Goal: Task Accomplishment & Management: Use online tool/utility

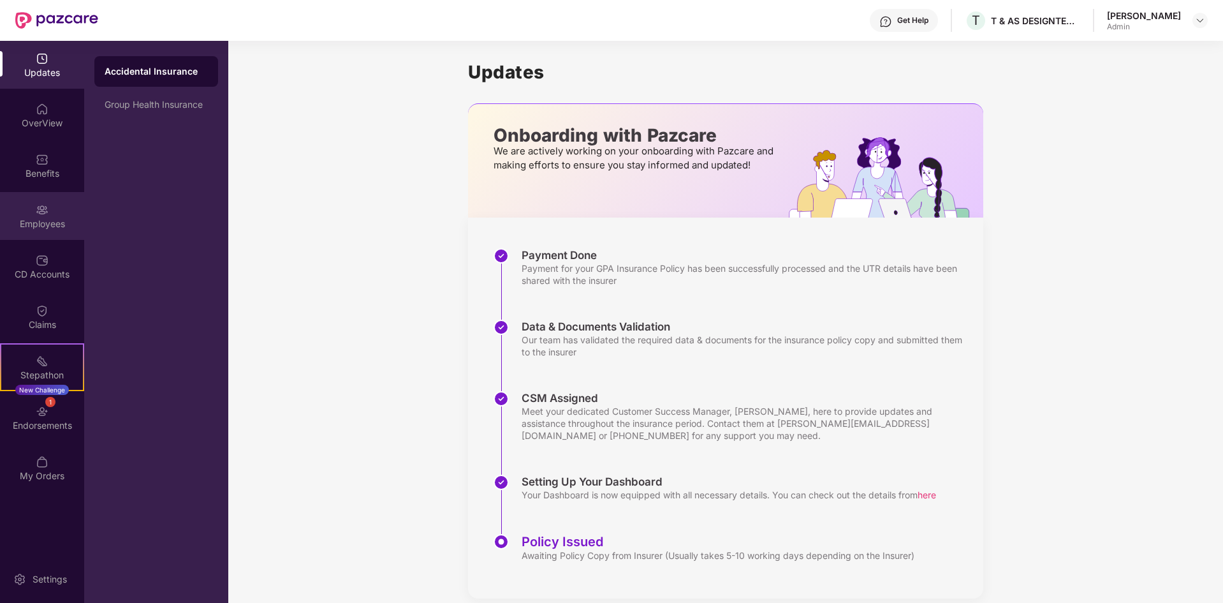
click at [44, 230] on div "Employees" at bounding box center [42, 216] width 84 height 48
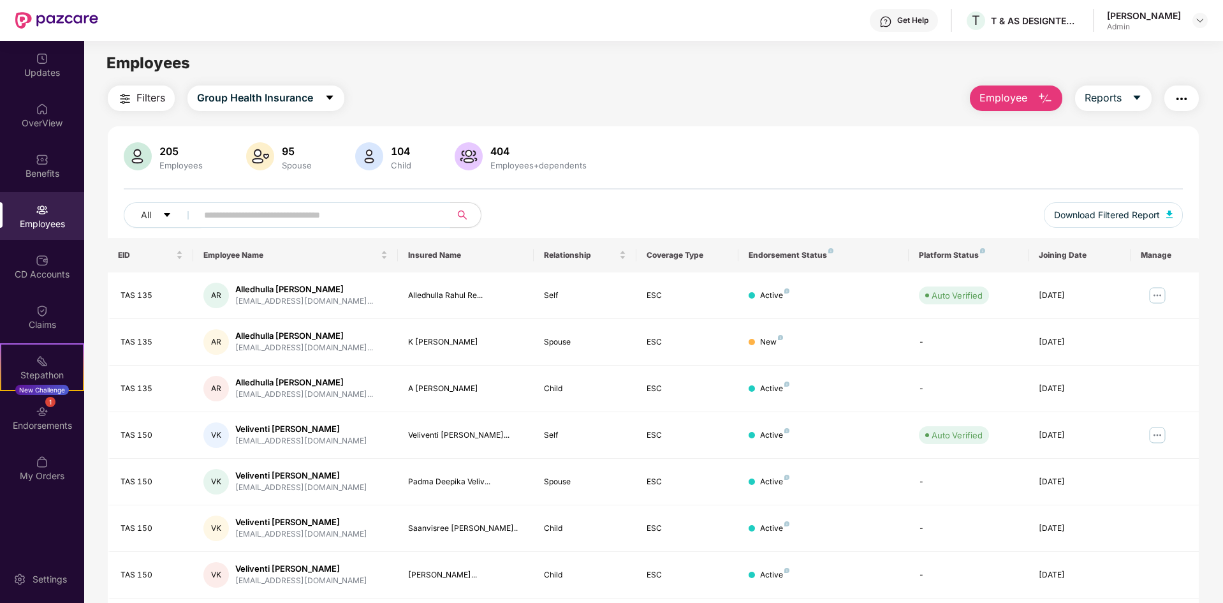
click at [273, 214] on input "text" at bounding box center [318, 214] width 229 height 19
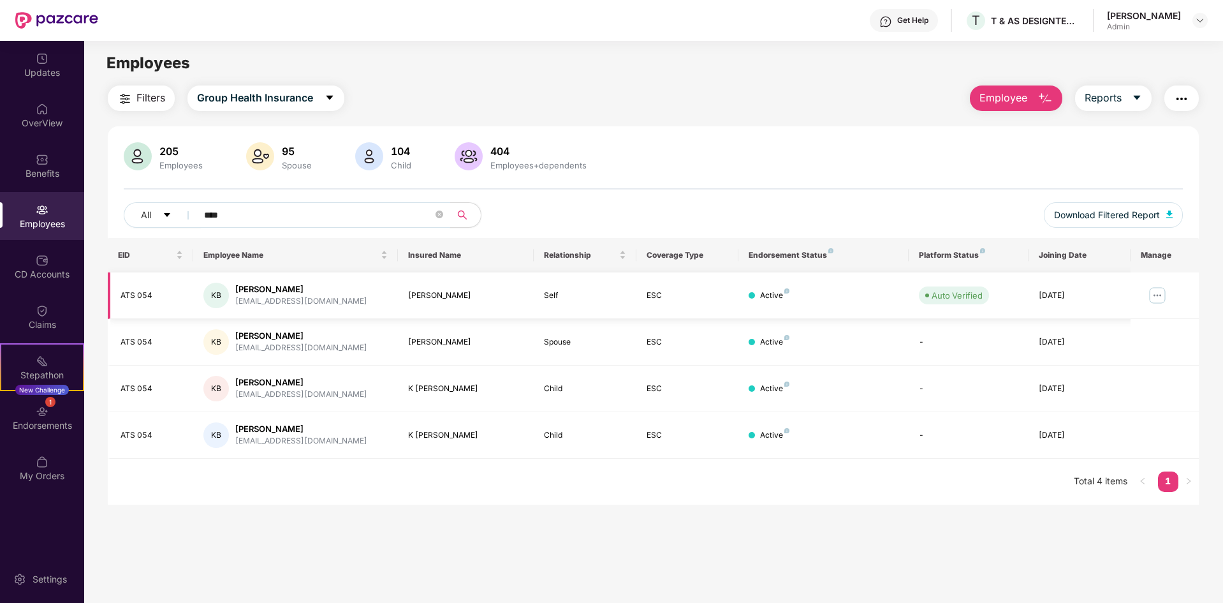
type input "****"
click at [1156, 292] on img at bounding box center [1157, 295] width 20 height 20
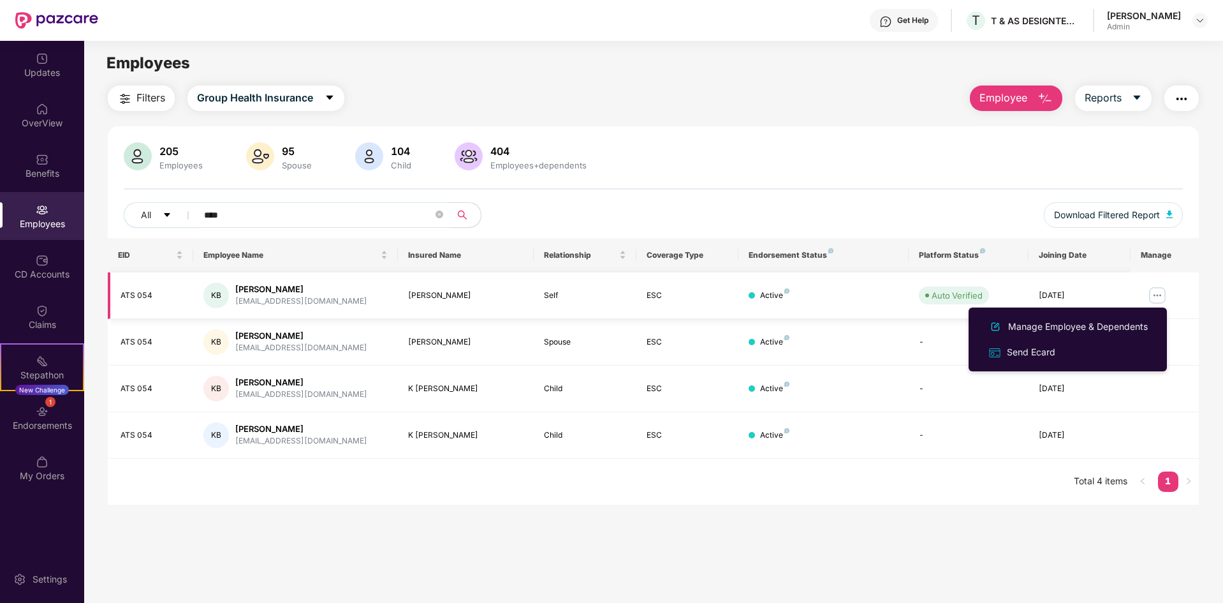
click at [273, 295] on div "[EMAIL_ADDRESS][DOMAIN_NAME]" at bounding box center [301, 301] width 132 height 12
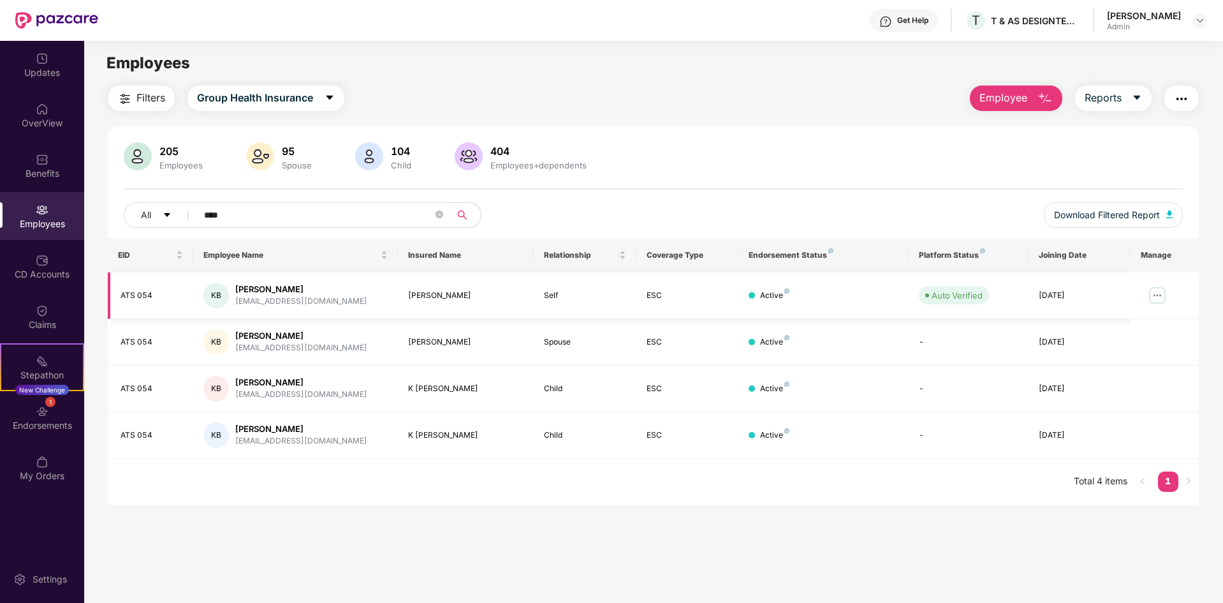
drag, startPoint x: 792, startPoint y: 281, endPoint x: 960, endPoint y: 290, distance: 168.6
click at [798, 283] on td "Active" at bounding box center [824, 295] width 170 height 47
drag, startPoint x: 1055, startPoint y: 295, endPoint x: 1062, endPoint y: 296, distance: 7.1
click at [1057, 295] on div "[DATE]" at bounding box center [1080, 296] width 82 height 12
click at [1156, 299] on img at bounding box center [1157, 295] width 20 height 20
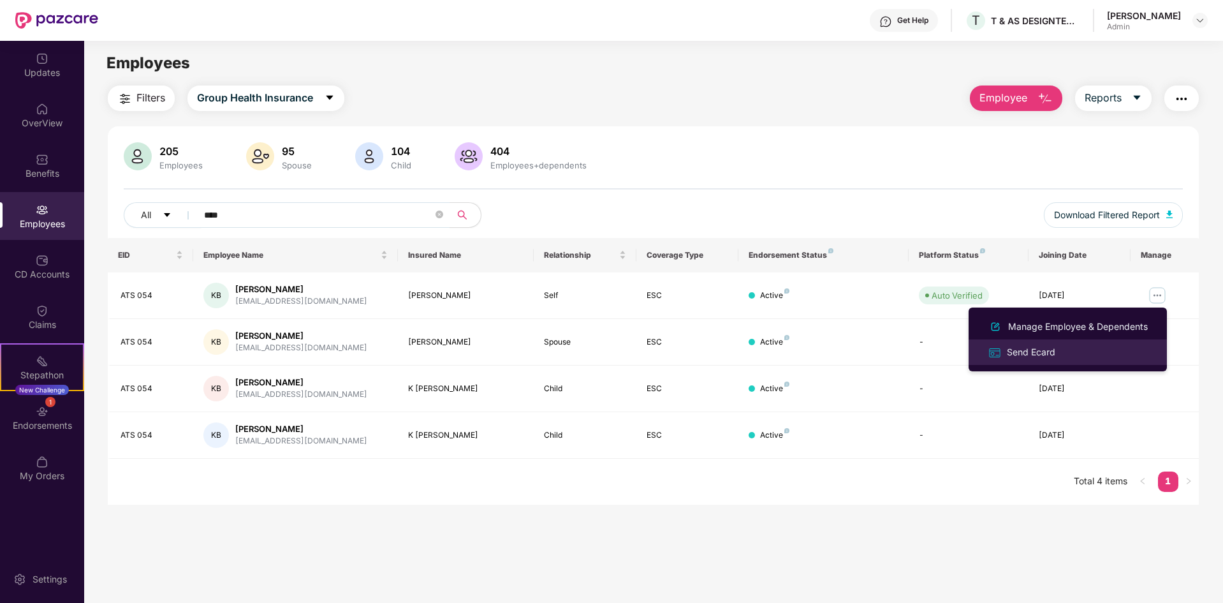
click at [1051, 346] on div "Send Ecard" at bounding box center [1031, 352] width 54 height 14
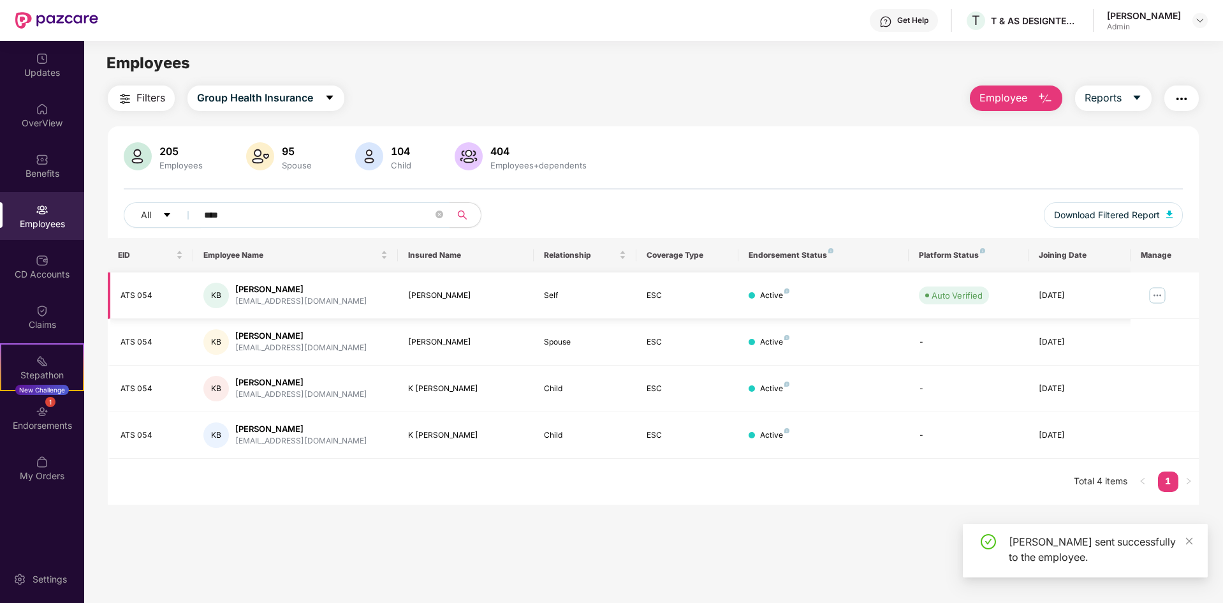
click at [280, 303] on div "[EMAIL_ADDRESS][DOMAIN_NAME]" at bounding box center [301, 301] width 132 height 12
drag, startPoint x: 280, startPoint y: 303, endPoint x: 202, endPoint y: 292, distance: 79.2
click at [202, 292] on td "KB [PERSON_NAME] [EMAIL_ADDRESS][DOMAIN_NAME]" at bounding box center [295, 295] width 205 height 47
click at [957, 290] on div "Auto Verified" at bounding box center [957, 295] width 51 height 13
click at [1151, 291] on img at bounding box center [1157, 295] width 20 height 20
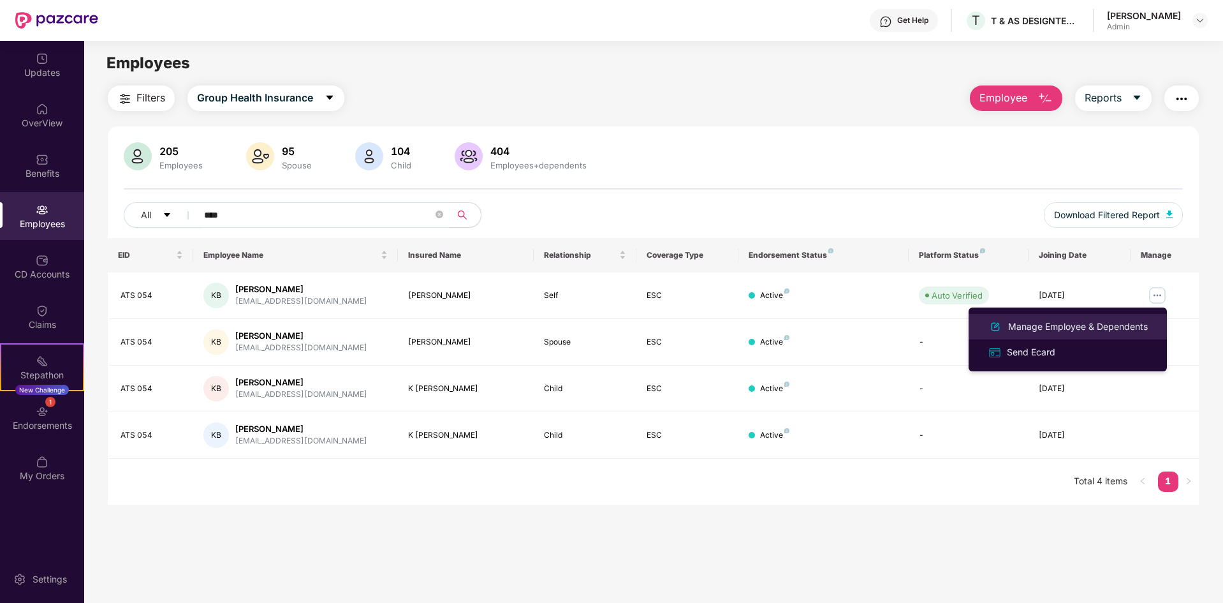
click at [1080, 325] on div "Manage Employee & Dependents" at bounding box center [1078, 327] width 145 height 14
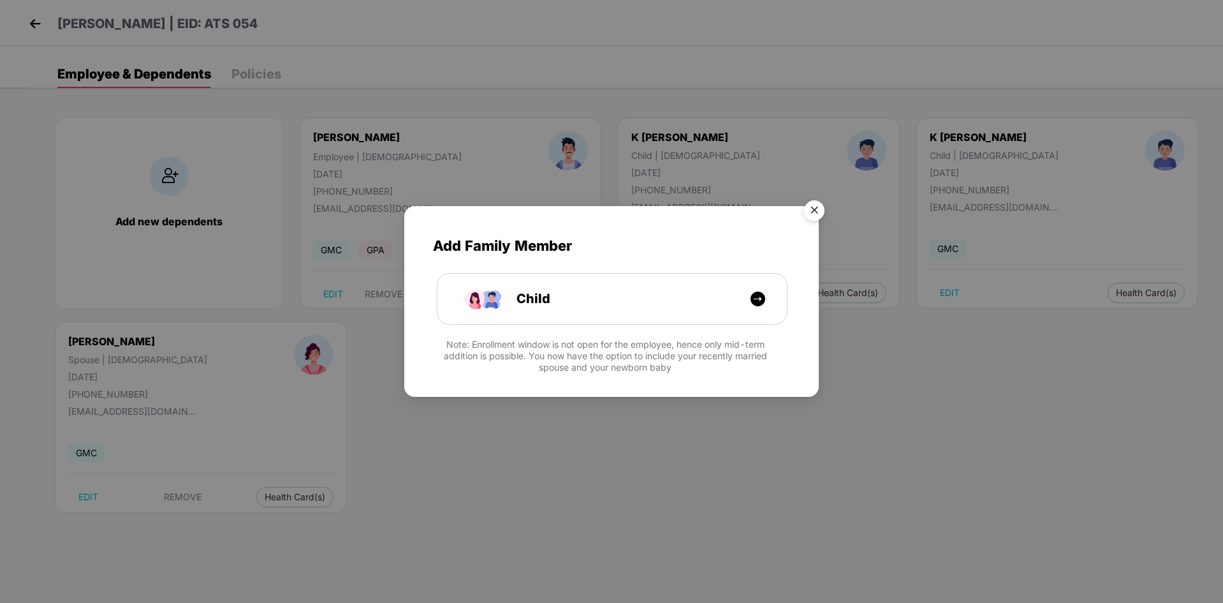
click at [816, 214] on img "Close" at bounding box center [815, 213] width 36 height 36
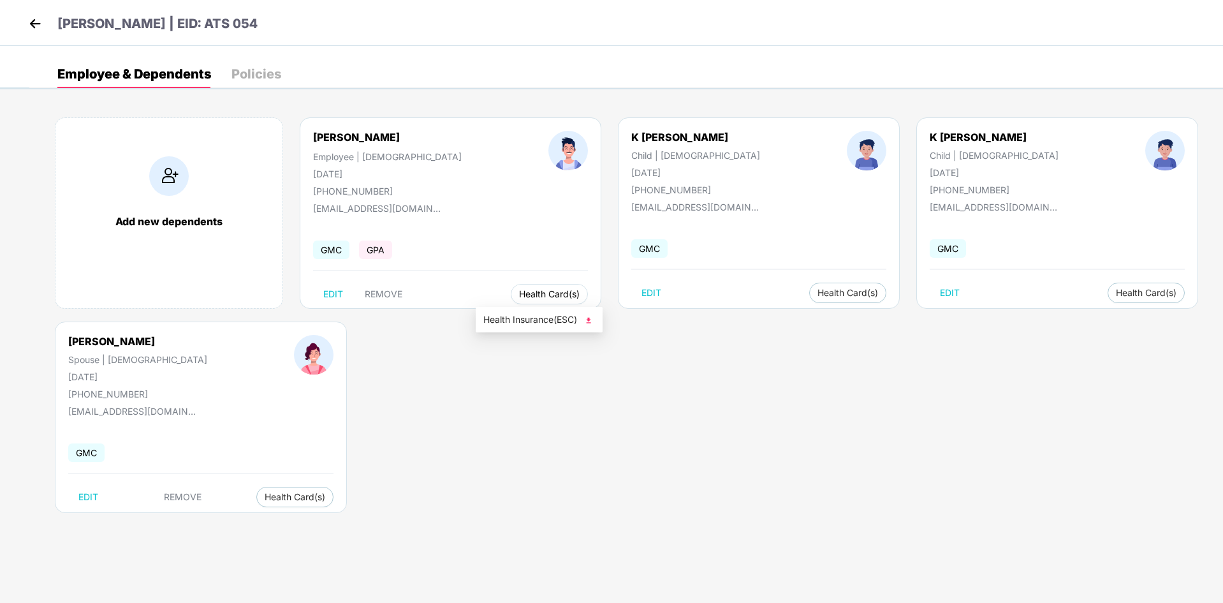
click at [529, 294] on span "Health Card(s)" at bounding box center [549, 294] width 61 height 6
click at [592, 322] on div "Add new dependents [PERSON_NAME] Employee | [DEMOGRAPHIC_DATA] [DATE] [PHONE_NU…" at bounding box center [626, 321] width 1194 height 446
click at [547, 297] on button "Health Card(s)" at bounding box center [549, 294] width 77 height 20
click at [589, 320] on img at bounding box center [588, 320] width 13 height 13
click at [547, 406] on div "Add new dependents [PERSON_NAME] Employee | [DEMOGRAPHIC_DATA] [DATE] [PHONE_NU…" at bounding box center [626, 321] width 1194 height 446
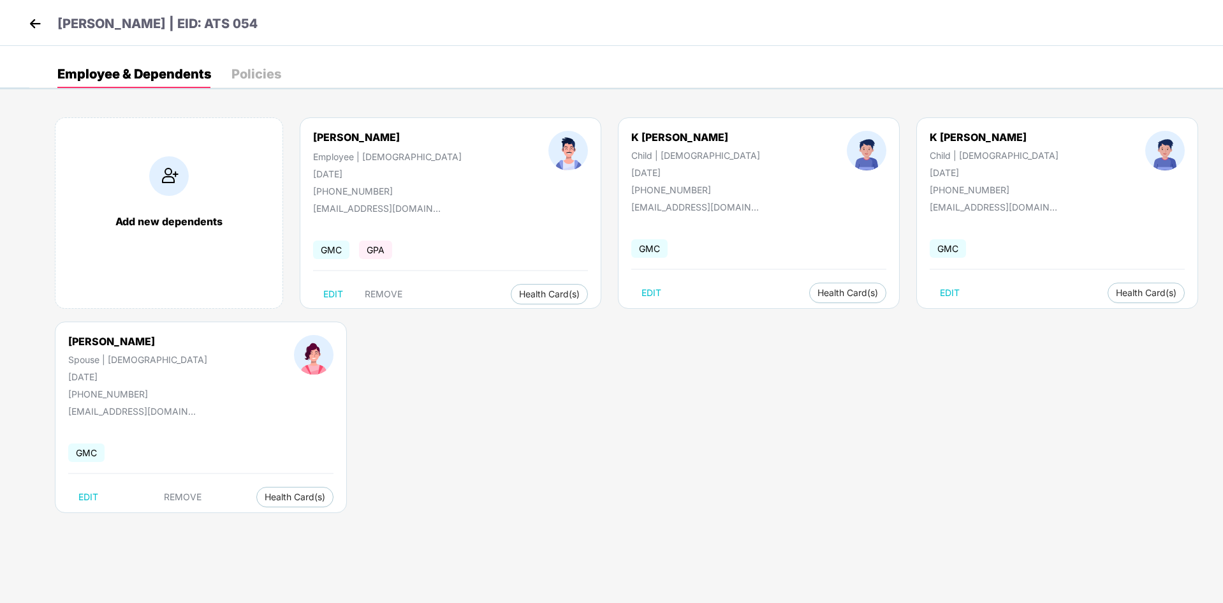
click at [33, 27] on img at bounding box center [35, 23] width 19 height 19
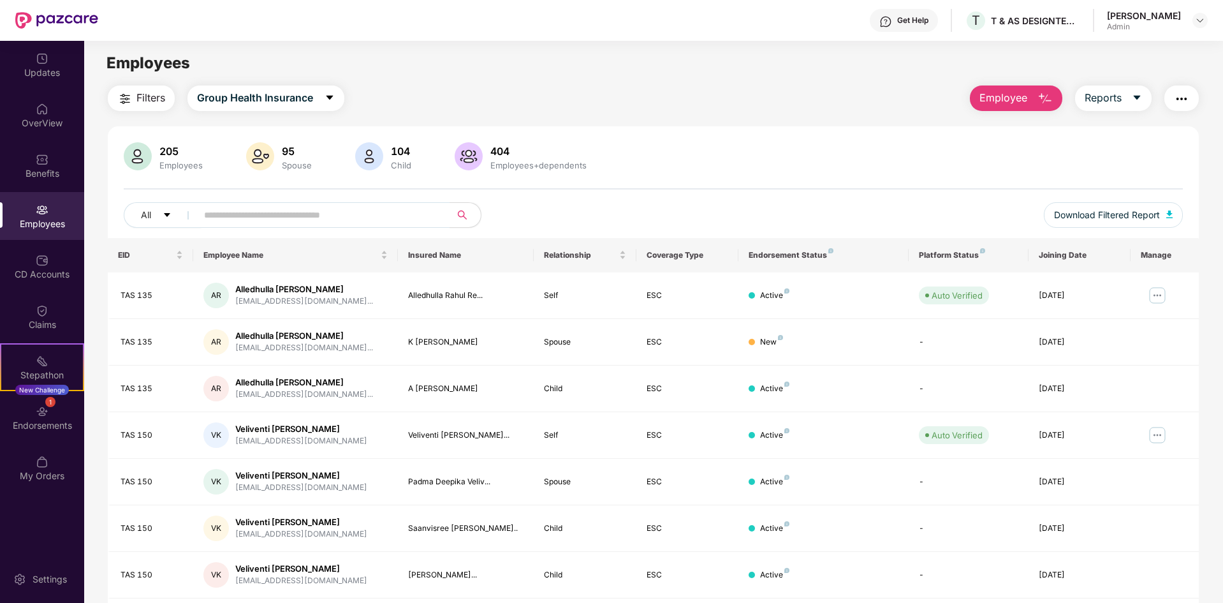
click at [660, 87] on div "Filters Group Health Insurance Employee Reports" at bounding box center [653, 98] width 1091 height 26
click at [606, 207] on div "All" at bounding box center [433, 215] width 618 height 26
click at [674, 203] on div "All" at bounding box center [433, 215] width 618 height 26
click at [735, 168] on div "205 Employees 95 Spouse 104 Child 404 Employees+dependents" at bounding box center [653, 157] width 1059 height 31
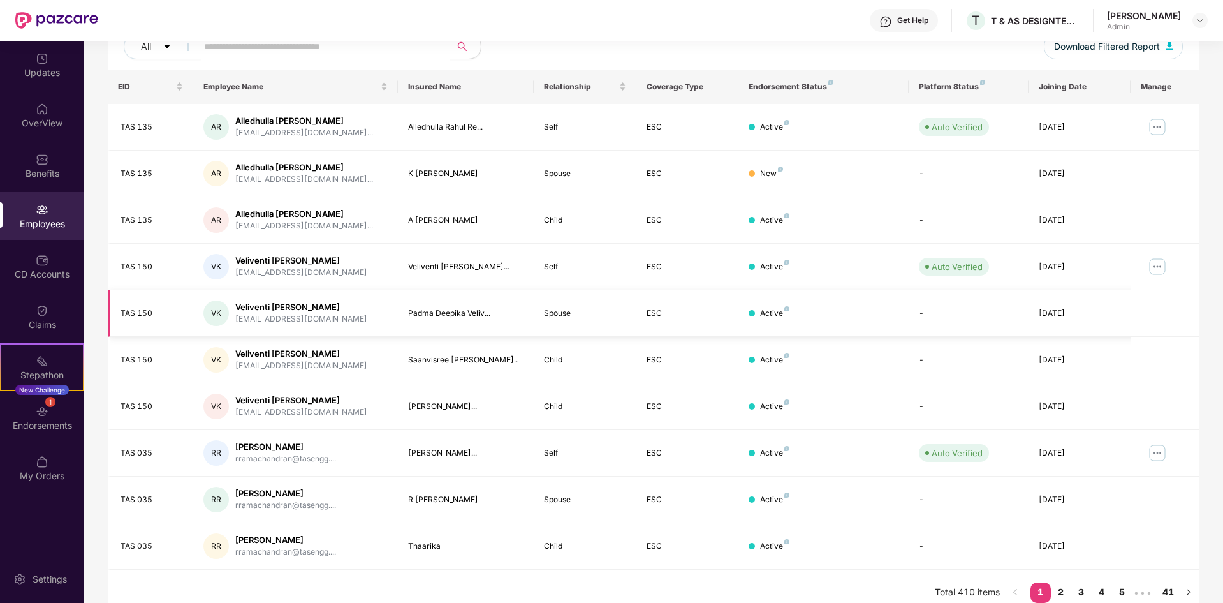
scroll to position [181, 0]
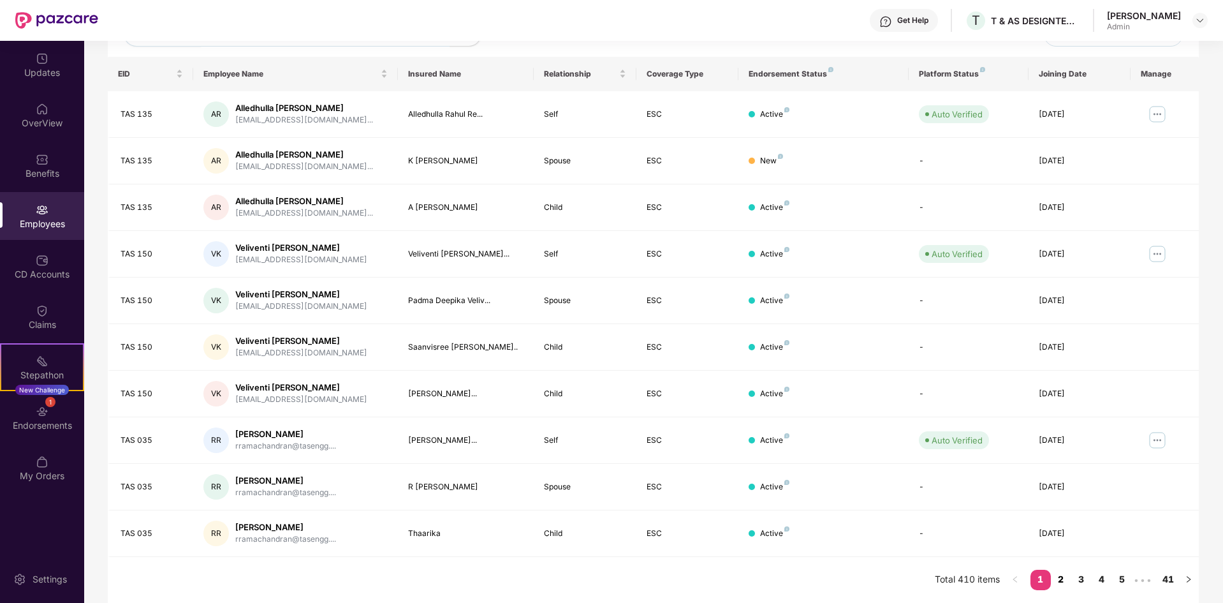
click at [1066, 585] on link "2" at bounding box center [1061, 579] width 20 height 19
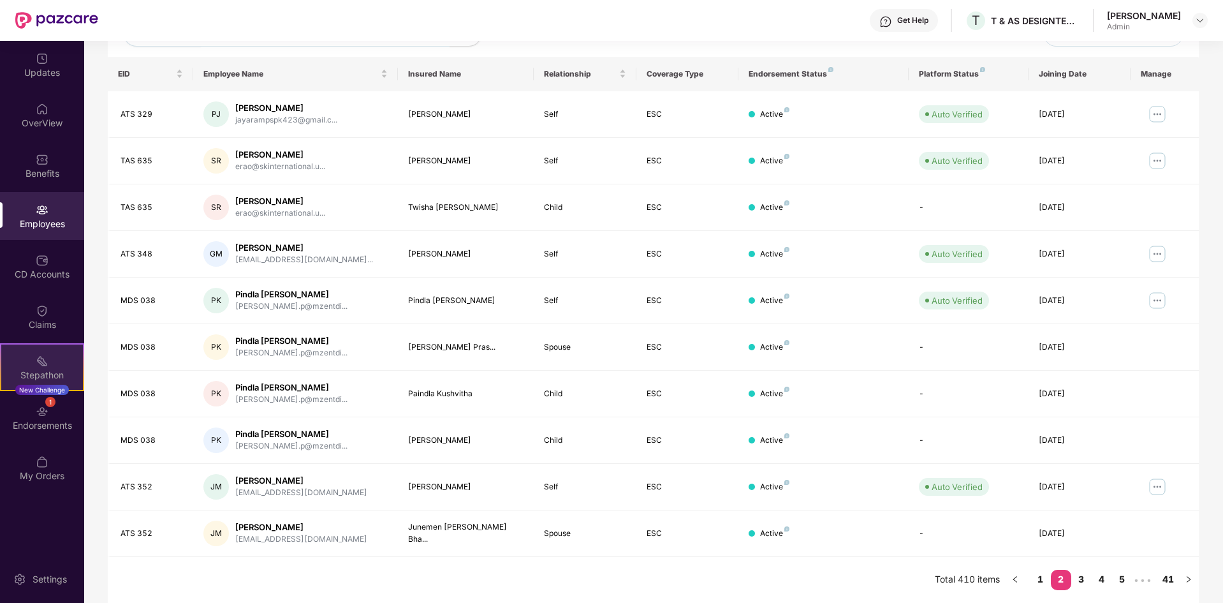
click at [43, 365] on img at bounding box center [42, 361] width 13 height 13
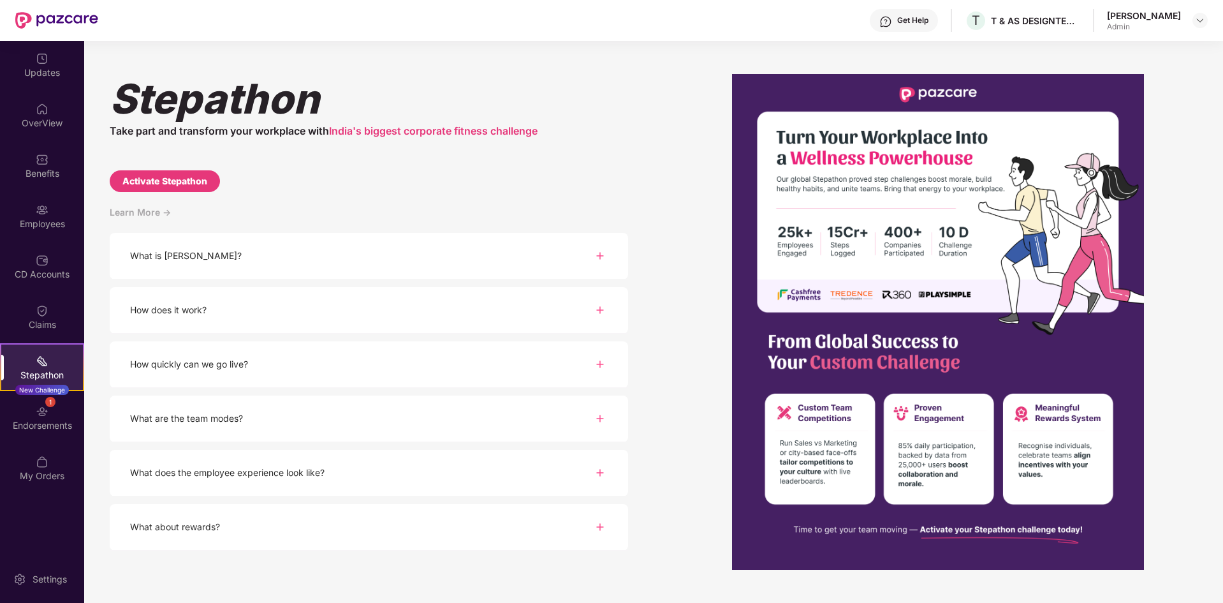
click at [196, 188] on div "Activate Stepathon" at bounding box center [165, 181] width 110 height 22
select select "****"
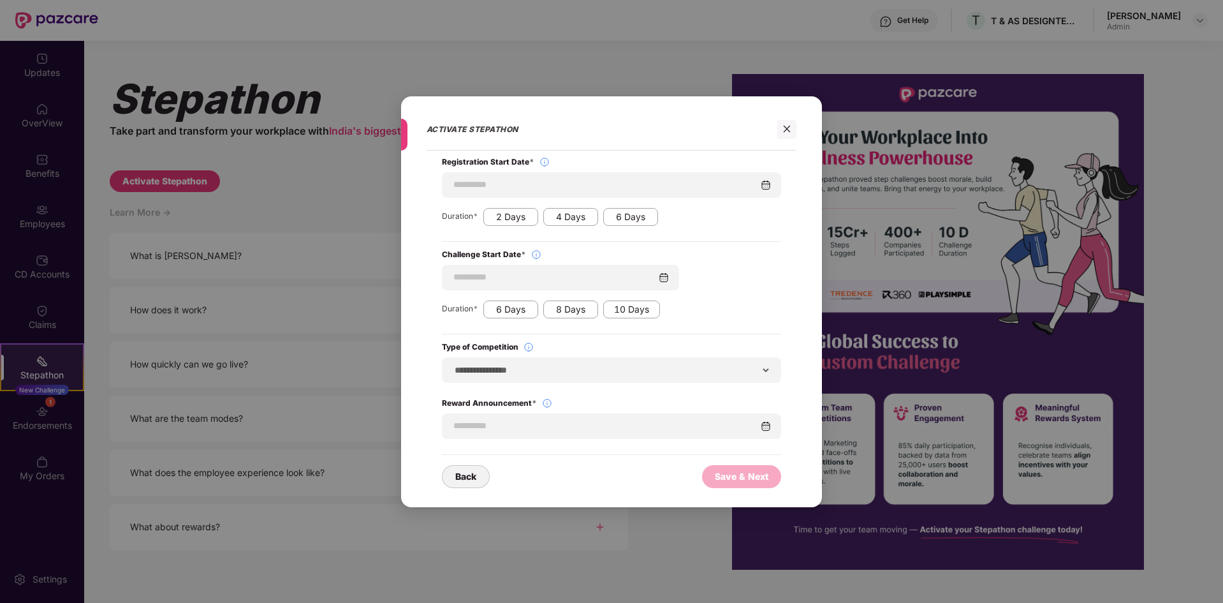
click at [615, 69] on div "**********" at bounding box center [611, 301] width 1223 height 603
click at [789, 131] on icon "close" at bounding box center [787, 129] width 7 height 7
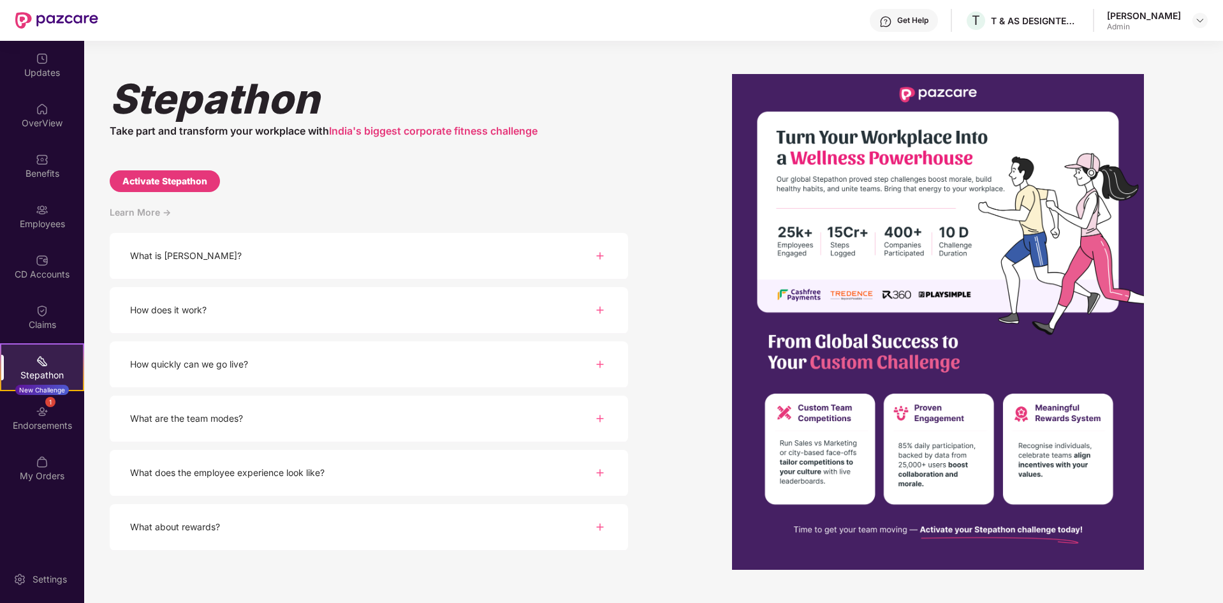
click at [608, 266] on div "What is [PERSON_NAME]?" at bounding box center [369, 256] width 518 height 47
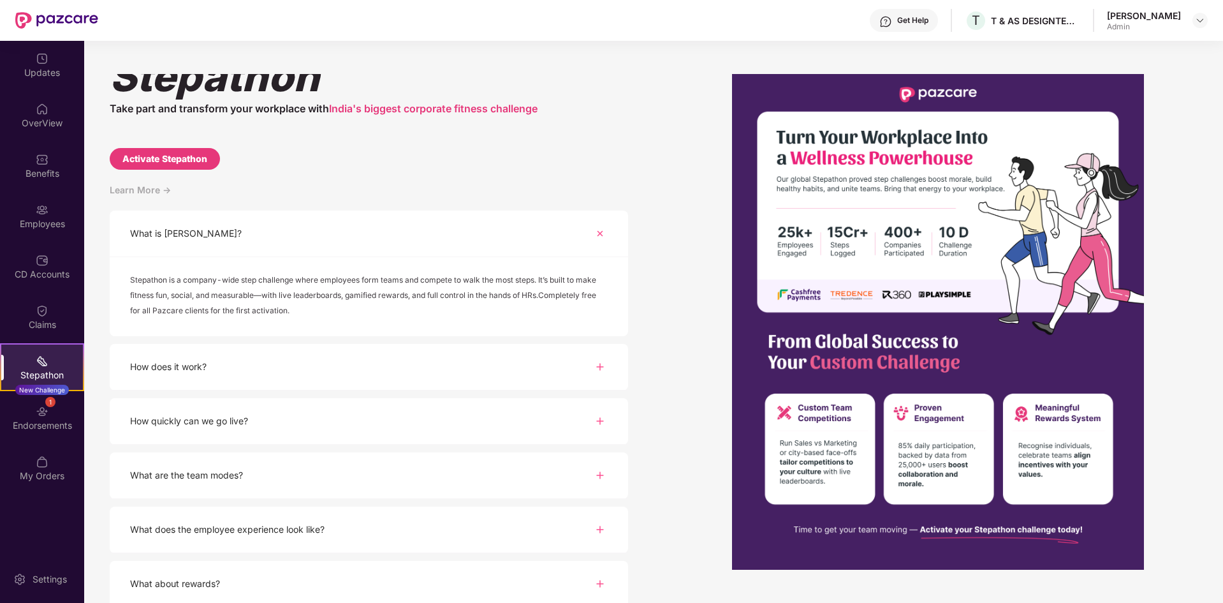
scroll to position [34, 0]
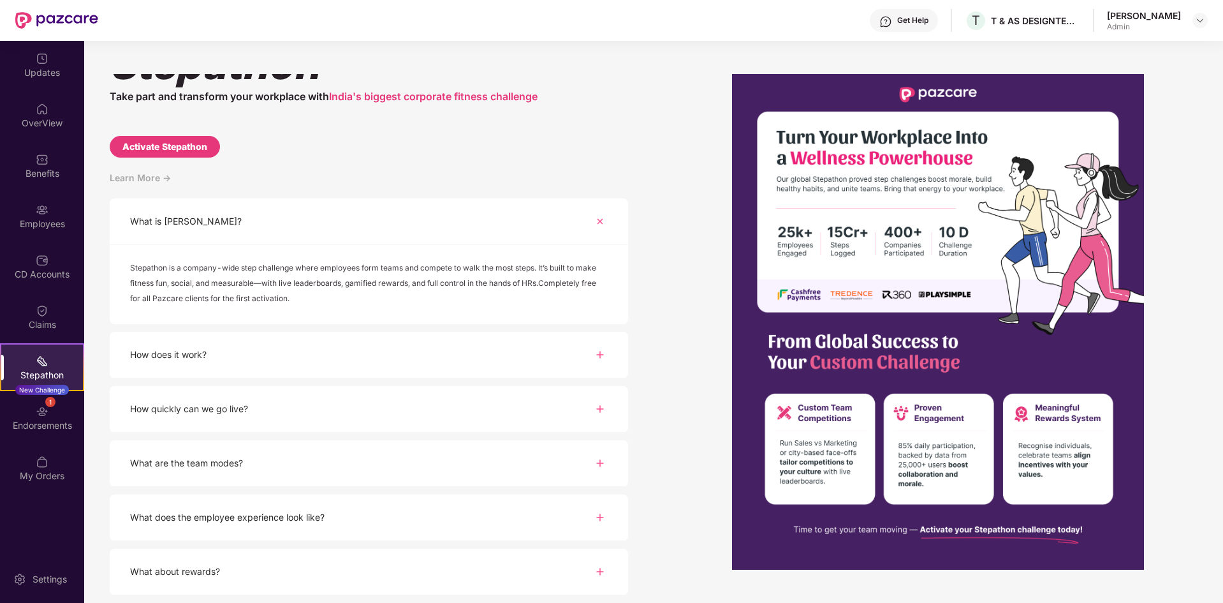
click at [538, 351] on div "How does it work?" at bounding box center [369, 355] width 518 height 47
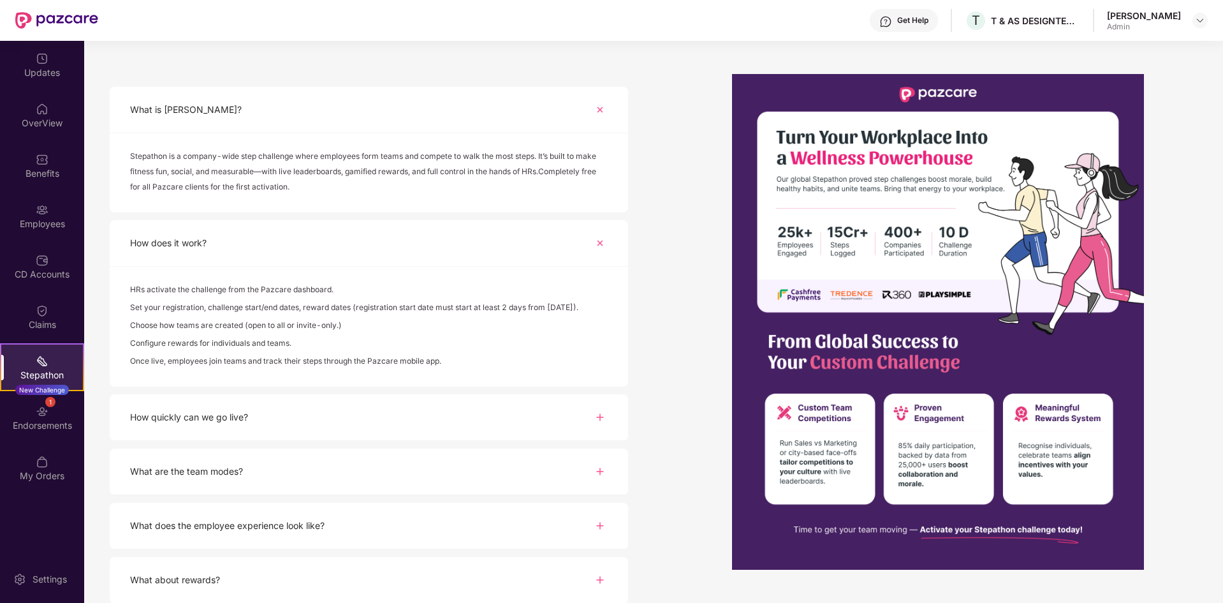
scroll to position [154, 0]
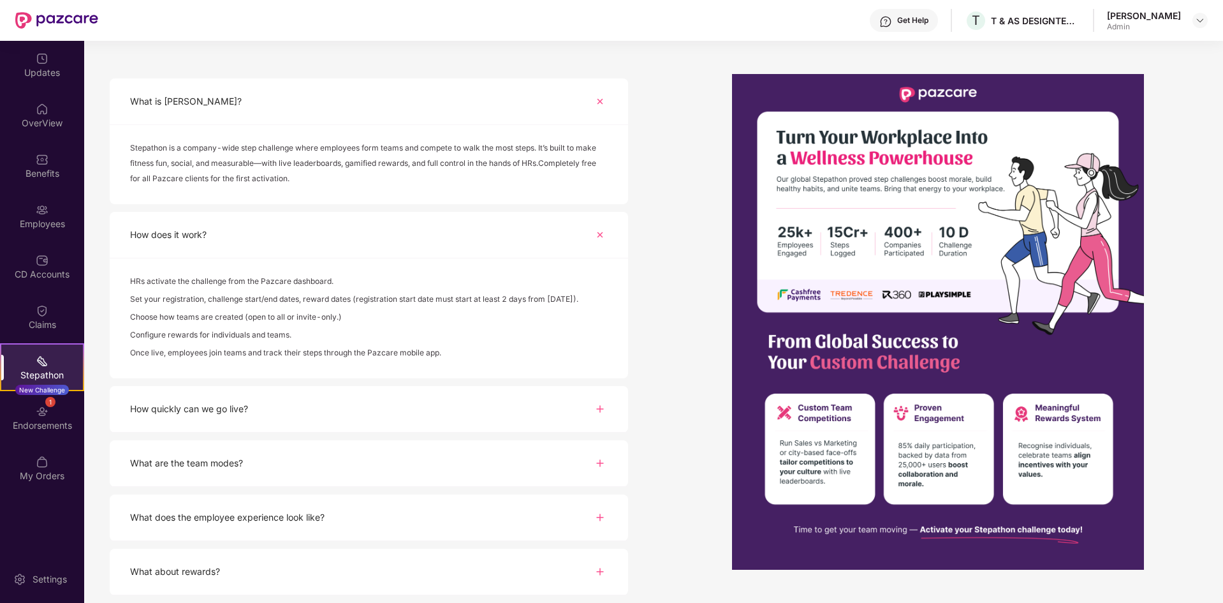
click at [599, 407] on img at bounding box center [599, 408] width 15 height 15
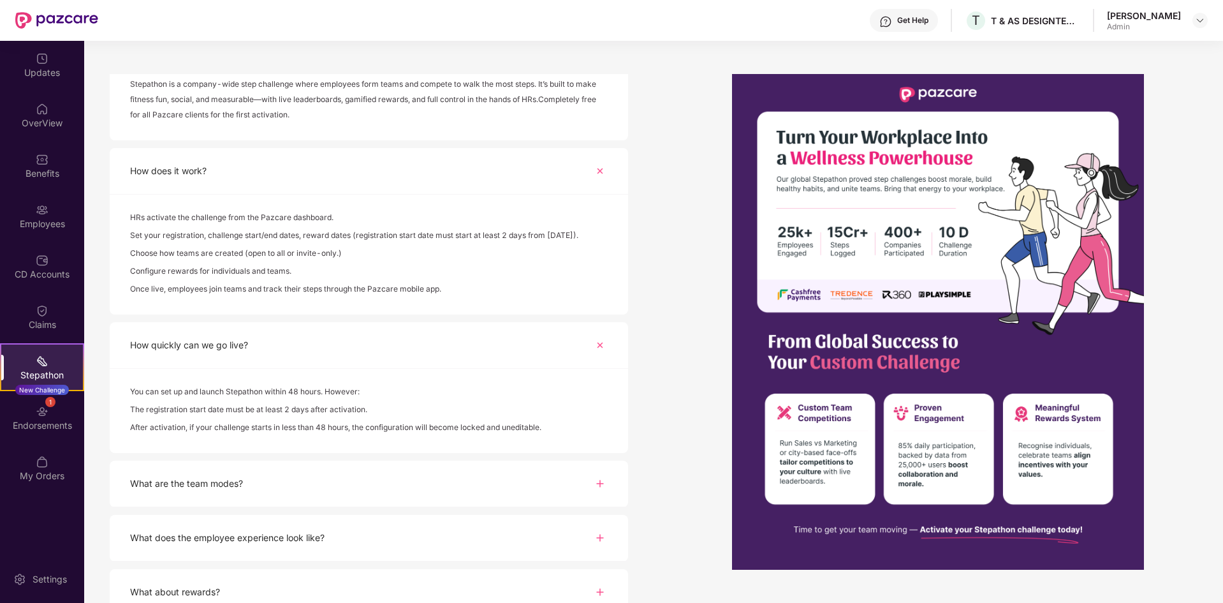
scroll to position [239, 0]
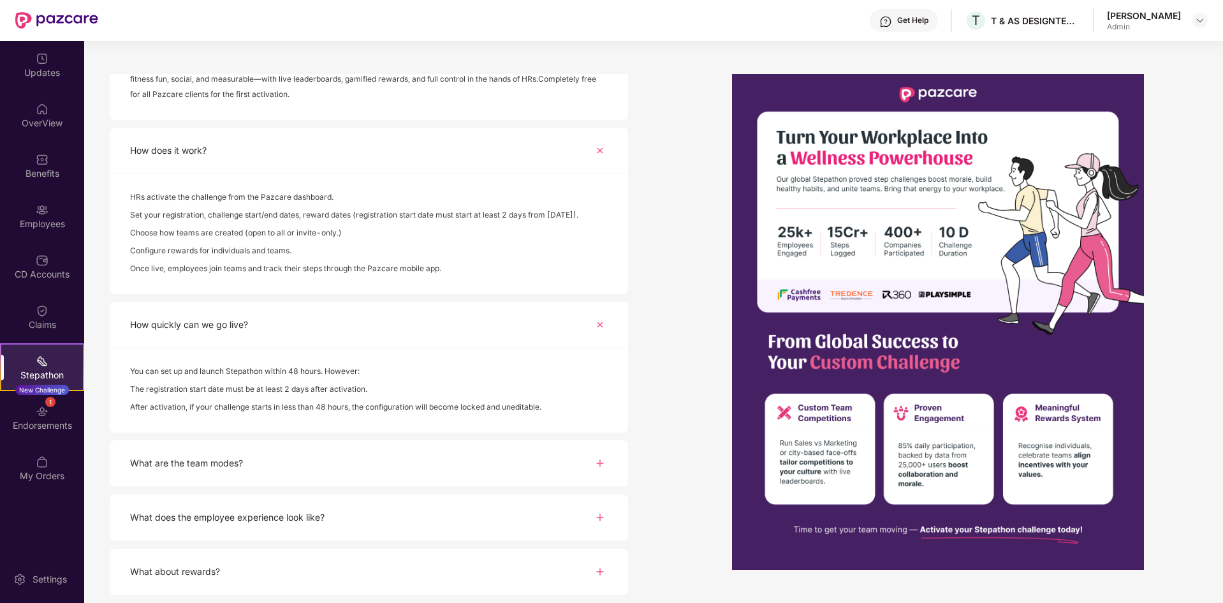
click at [457, 453] on div "What are the team modes?" at bounding box center [369, 463] width 518 height 47
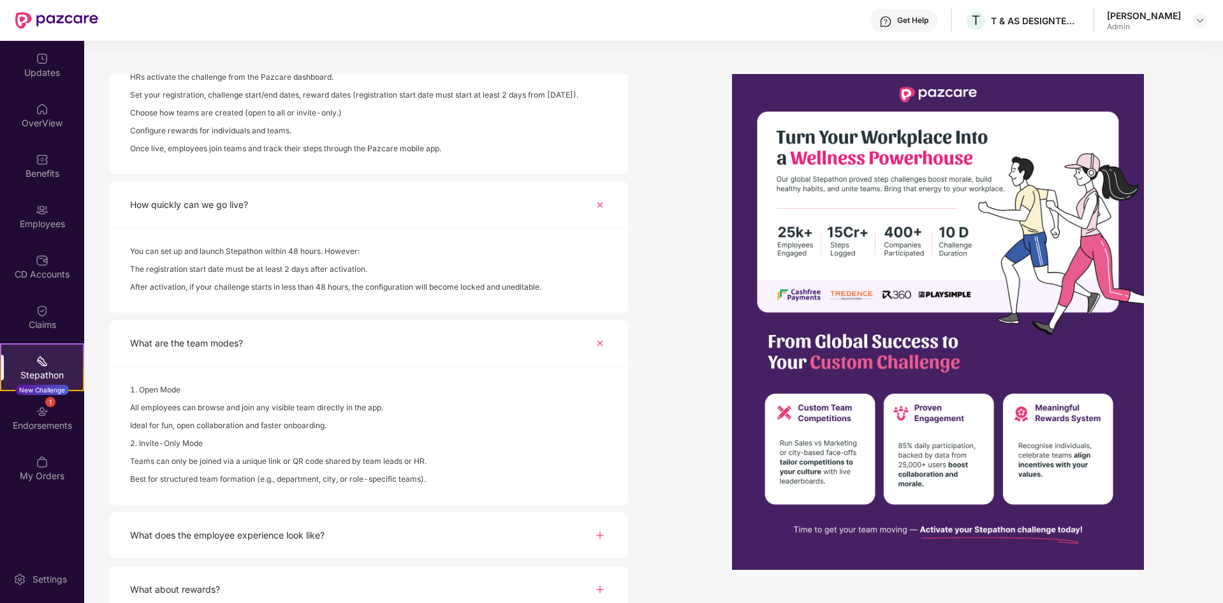
scroll to position [376, 0]
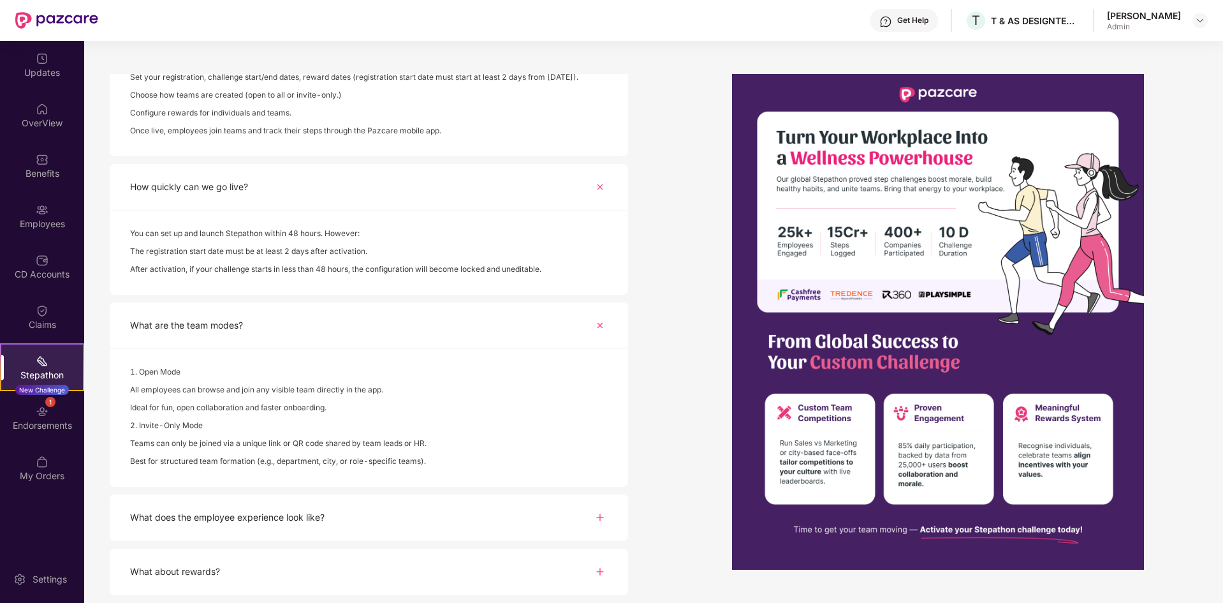
click at [479, 517] on div "What does the employee experience look like?" at bounding box center [369, 517] width 518 height 47
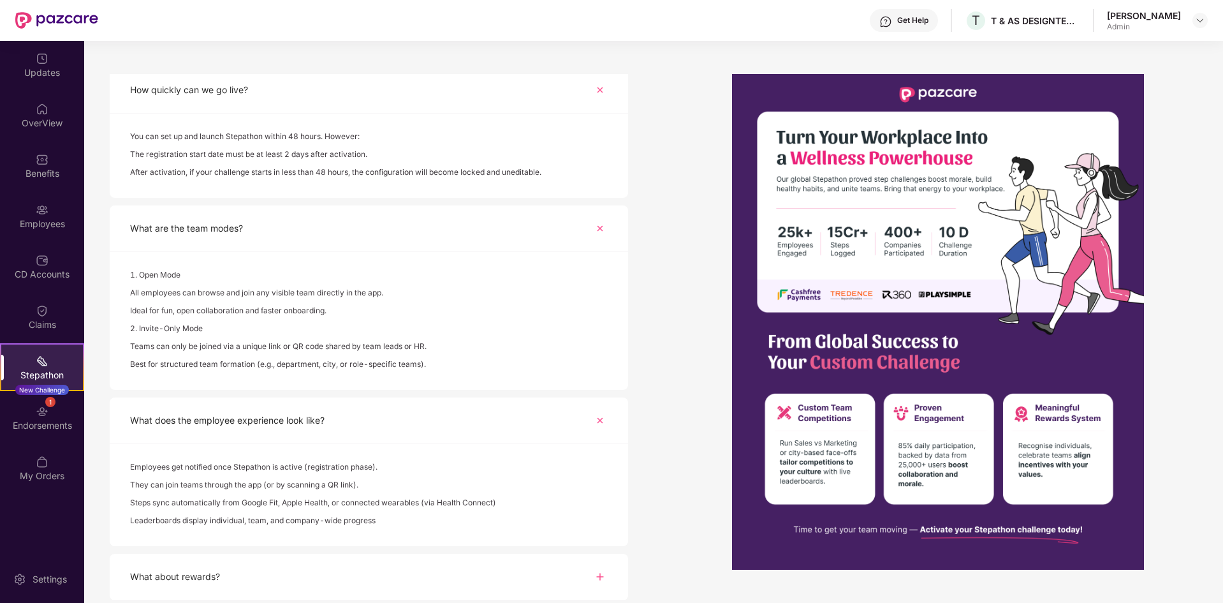
scroll to position [478, 0]
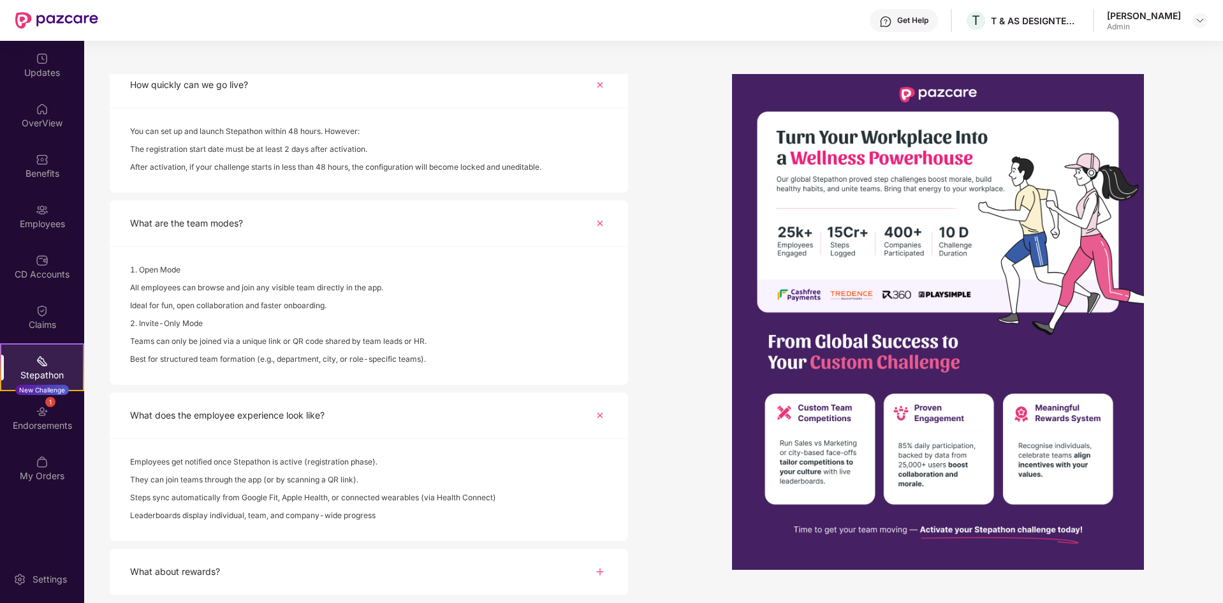
click at [478, 576] on div "What about rewards?" at bounding box center [369, 571] width 518 height 47
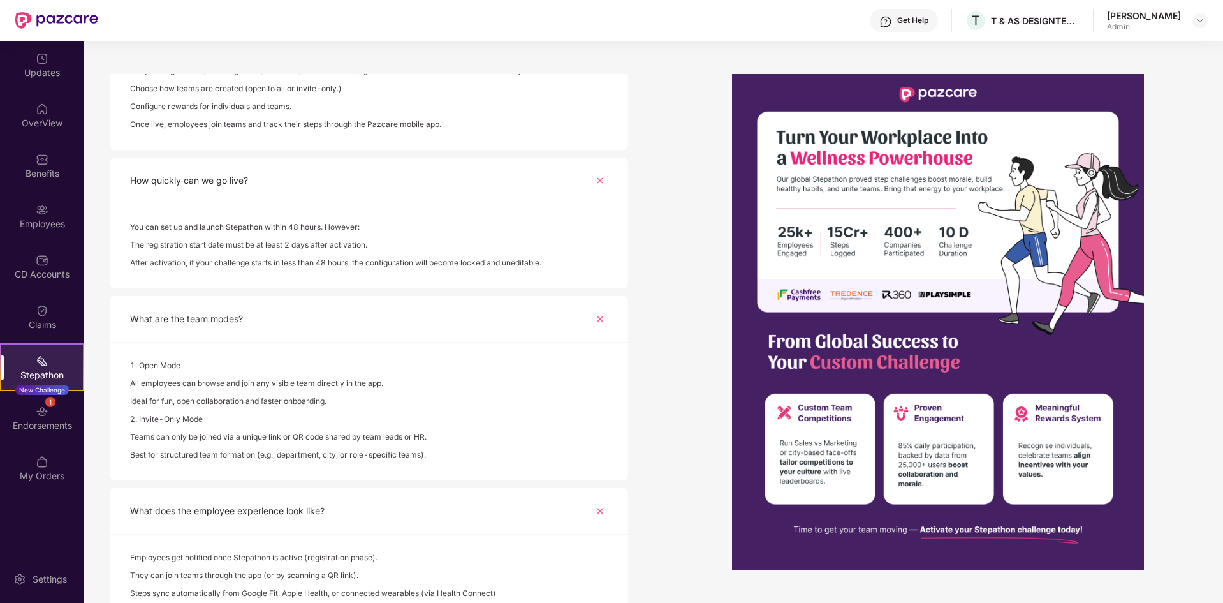
scroll to position [598, 0]
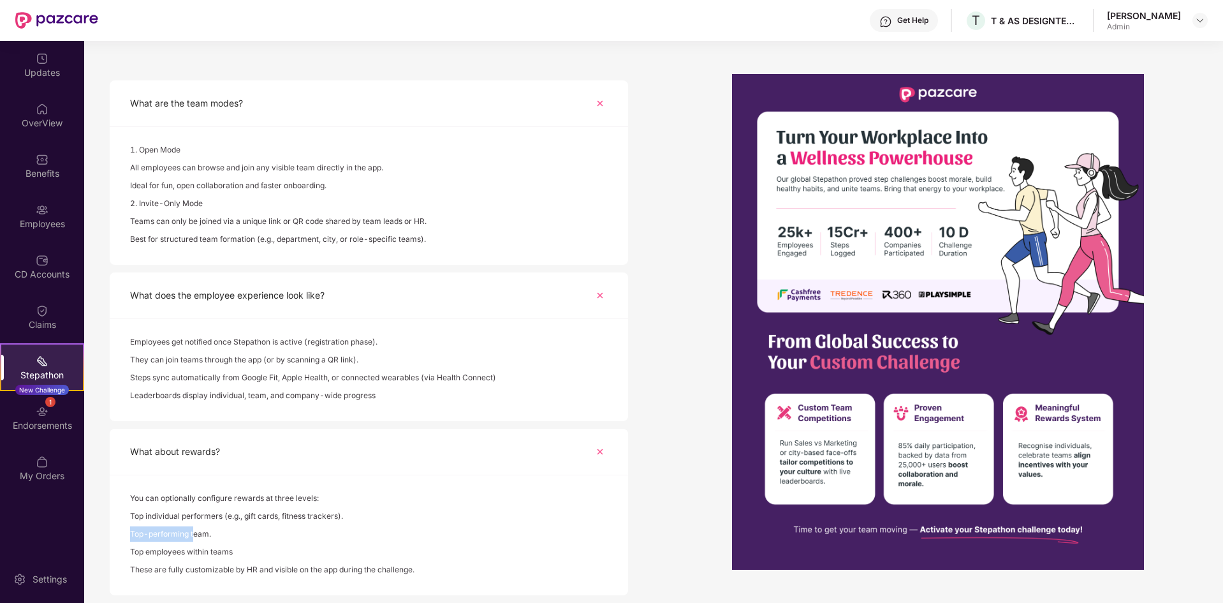
drag, startPoint x: 129, startPoint y: 534, endPoint x: 195, endPoint y: 534, distance: 66.3
click at [195, 534] on div "You can optionally configure rewards at three levels: Top individual performers…" at bounding box center [369, 535] width 518 height 120
drag, startPoint x: 133, startPoint y: 550, endPoint x: 225, endPoint y: 558, distance: 92.8
click at [225, 558] on div "Top employees within teams" at bounding box center [369, 553] width 478 height 18
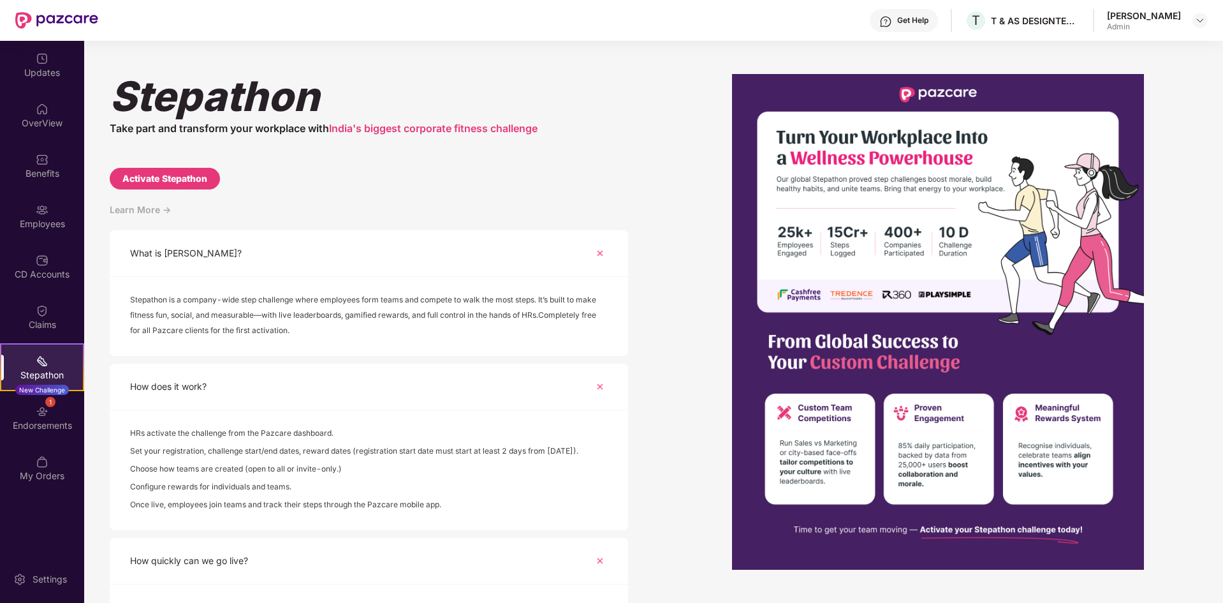
scroll to position [0, 0]
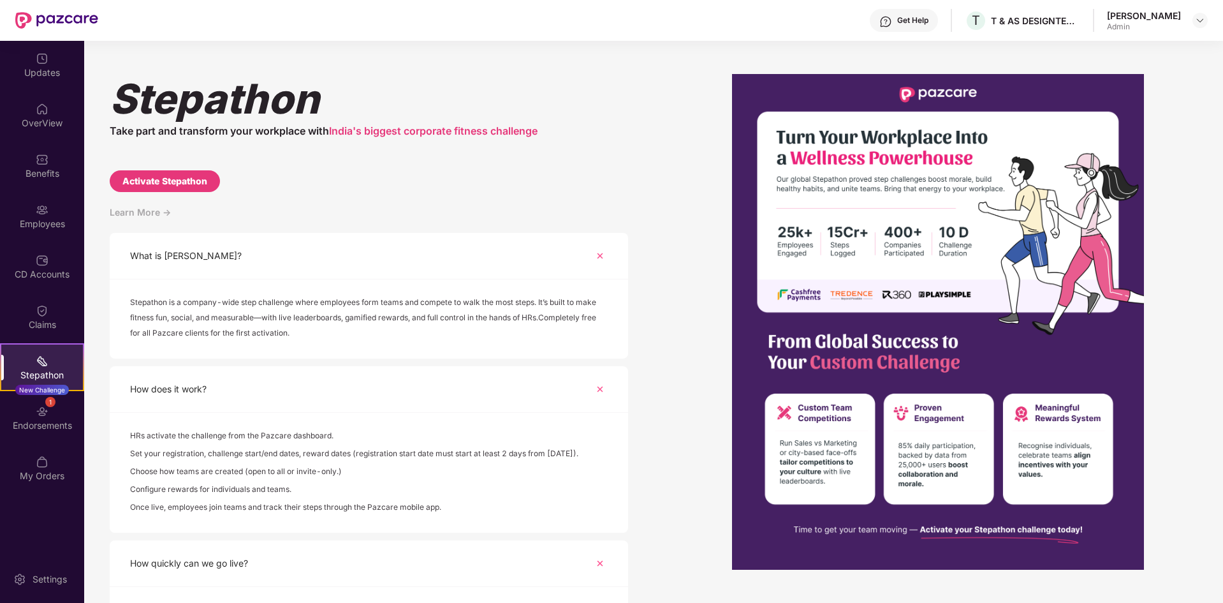
click at [149, 218] on div "Learn More ->" at bounding box center [369, 219] width 518 height 28
click at [151, 213] on div "Learn More ->" at bounding box center [369, 219] width 518 height 28
click at [217, 173] on div "[PERSON_NAME] Take part and transform your workplace with India's biggest corpo…" at bounding box center [369, 338] width 518 height 529
click at [205, 176] on div "Activate Stepathon" at bounding box center [164, 181] width 85 height 14
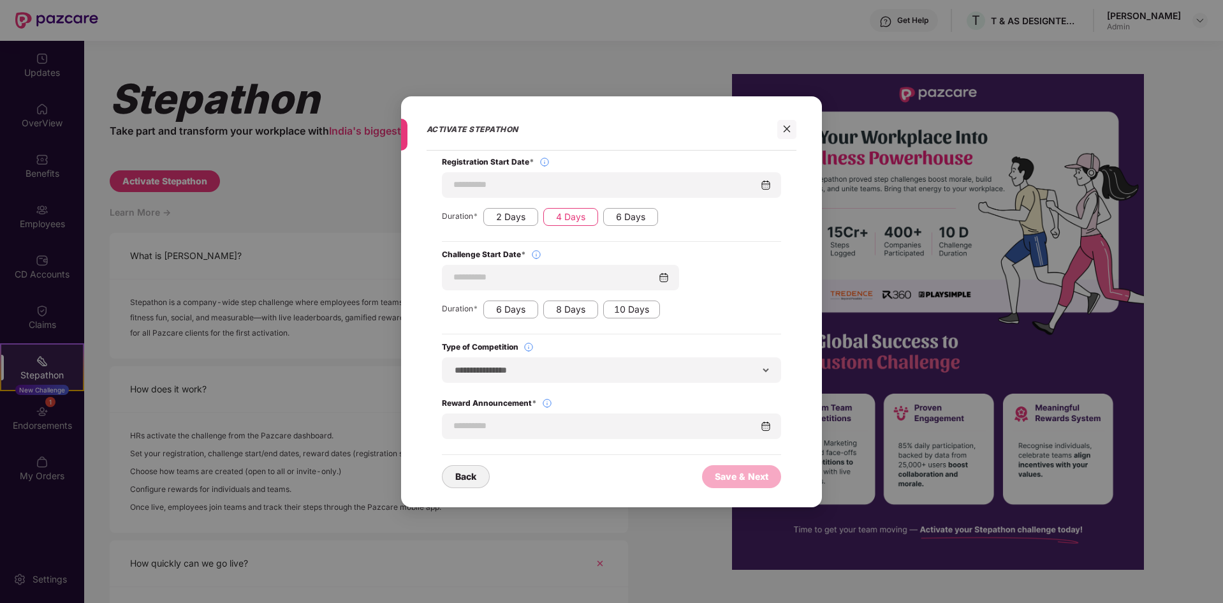
click at [561, 213] on div "4 Days" at bounding box center [570, 217] width 55 height 18
click at [522, 312] on div "6 Days" at bounding box center [510, 309] width 55 height 18
click at [691, 427] on input at bounding box center [606, 425] width 307 height 13
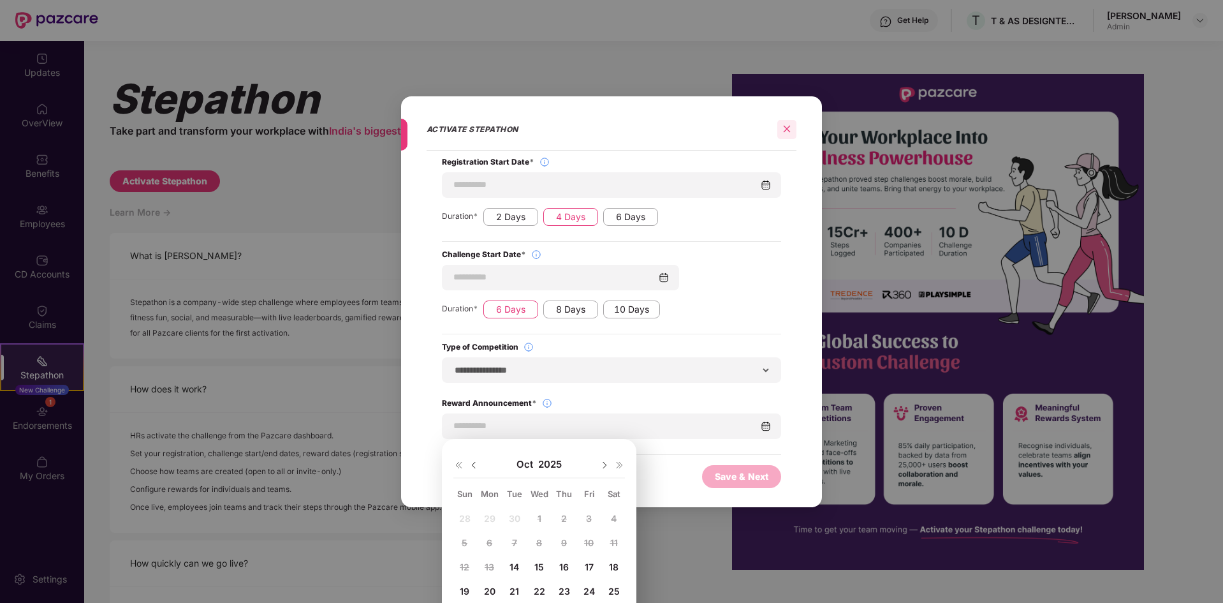
click at [788, 137] on div at bounding box center [786, 129] width 19 height 19
